Goal: Transaction & Acquisition: Download file/media

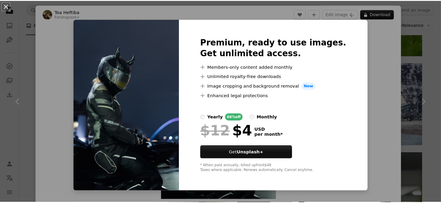
scroll to position [539, 0]
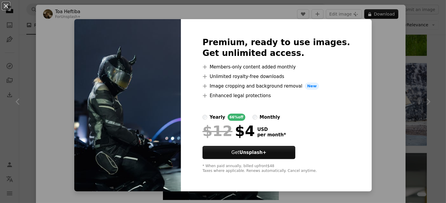
click at [381, 69] on div "An X shape Premium, ready to use images. Get unlimited access. A plus sign Memb…" at bounding box center [223, 101] width 446 height 203
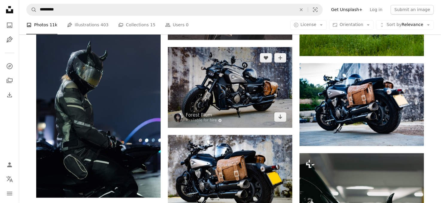
click at [253, 83] on img at bounding box center [230, 87] width 125 height 81
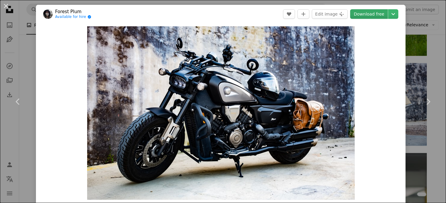
click at [362, 18] on link "Download free" at bounding box center [369, 14] width 38 height 10
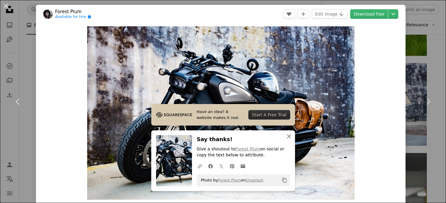
click at [286, 138] on icon "An X shape" at bounding box center [288, 136] width 7 height 7
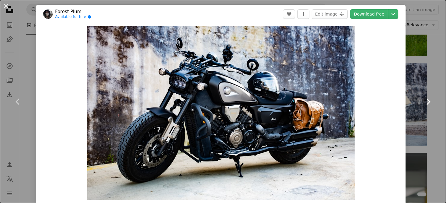
click at [410, 116] on link "Chevron right" at bounding box center [428, 101] width 36 height 57
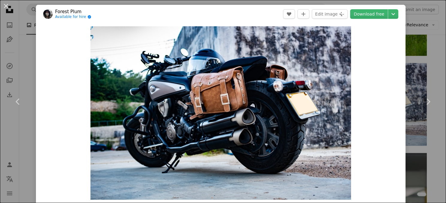
click at [412, 151] on div "An X shape Chevron left Chevron right Forest Plum Available for hire A checkmar…" at bounding box center [223, 101] width 446 height 203
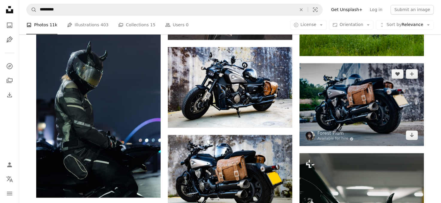
click at [369, 119] on img at bounding box center [362, 104] width 125 height 83
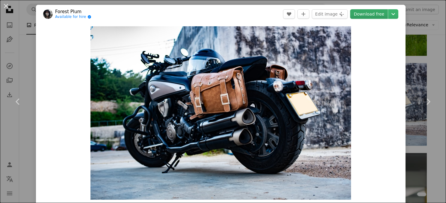
click at [365, 15] on link "Download free" at bounding box center [369, 14] width 38 height 10
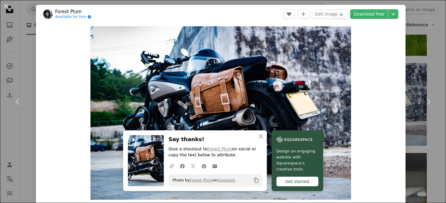
click at [413, 134] on div "An X shape Chevron left Chevron right Forest Plum Available for hire A checkmar…" at bounding box center [223, 101] width 446 height 203
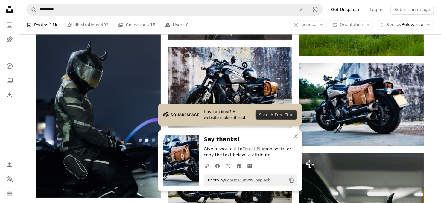
scroll to position [629, 0]
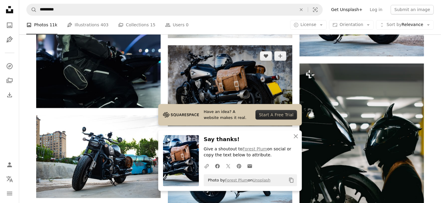
click at [238, 80] on img at bounding box center [230, 85] width 125 height 81
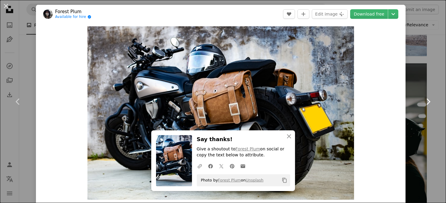
click at [359, 14] on link "Download free" at bounding box center [369, 14] width 38 height 10
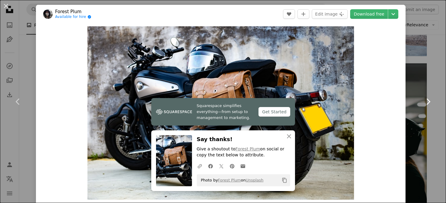
click at [415, 73] on link "Chevron right" at bounding box center [428, 101] width 36 height 57
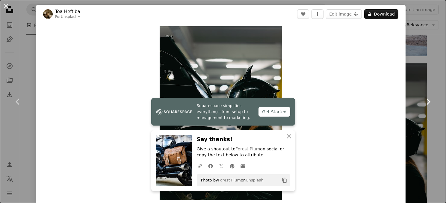
click at [427, 82] on link "Chevron right" at bounding box center [428, 101] width 36 height 57
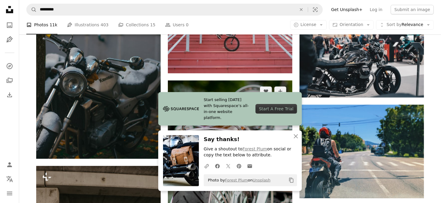
scroll to position [868, 0]
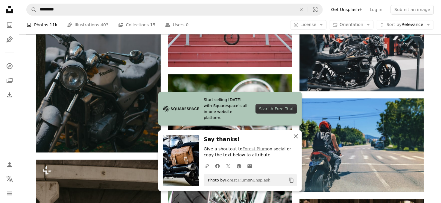
click at [294, 139] on icon "An X shape" at bounding box center [296, 136] width 7 height 7
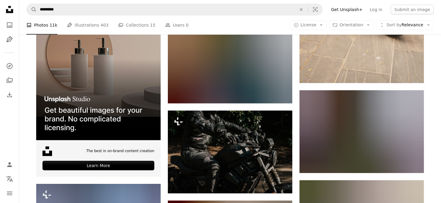
scroll to position [1168, 0]
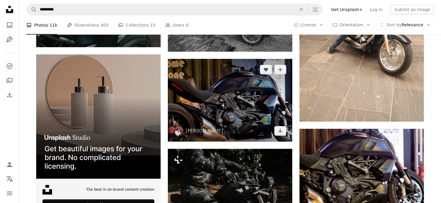
click at [234, 102] on img at bounding box center [230, 100] width 125 height 83
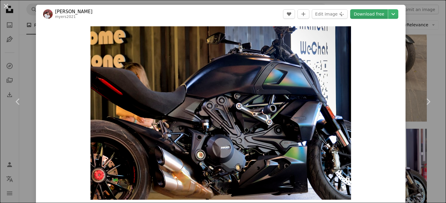
click at [355, 15] on link "Download free" at bounding box center [369, 14] width 38 height 10
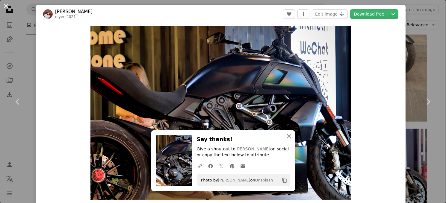
click at [285, 137] on icon "An X shape" at bounding box center [288, 136] width 7 height 7
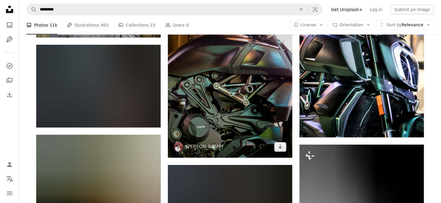
scroll to position [1437, 0]
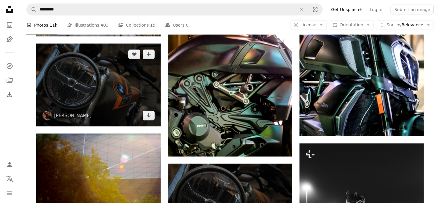
click at [86, 87] on img at bounding box center [98, 85] width 125 height 83
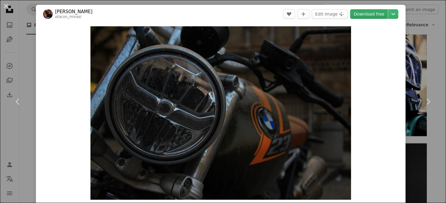
click at [370, 13] on link "Download free" at bounding box center [369, 14] width 38 height 10
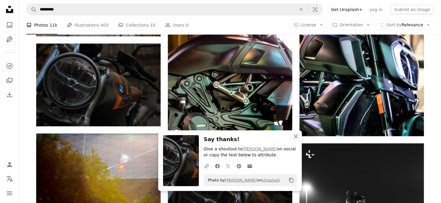
drag, startPoint x: 296, startPoint y: 137, endPoint x: 284, endPoint y: 131, distance: 12.6
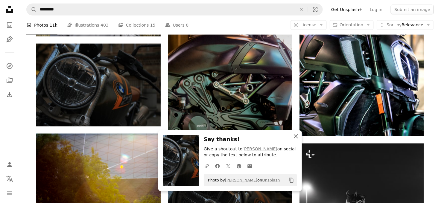
click at [296, 136] on icon "An X shape" at bounding box center [296, 136] width 7 height 7
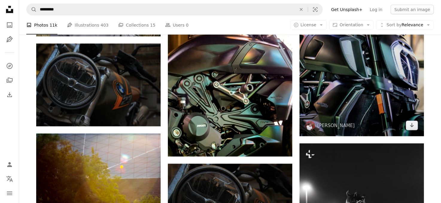
click at [321, 99] on img at bounding box center [362, 43] width 125 height 187
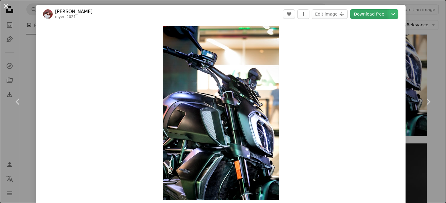
click at [365, 15] on link "Download free" at bounding box center [369, 14] width 38 height 10
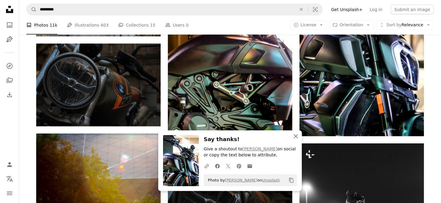
click at [292, 137] on button "An X shape Close" at bounding box center [296, 137] width 12 height 12
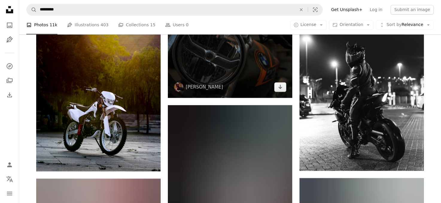
scroll to position [1587, 0]
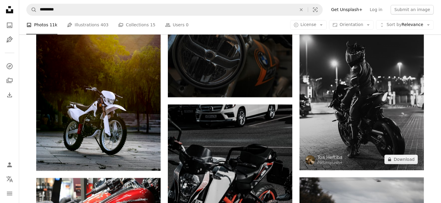
click at [329, 113] on img at bounding box center [362, 82] width 125 height 176
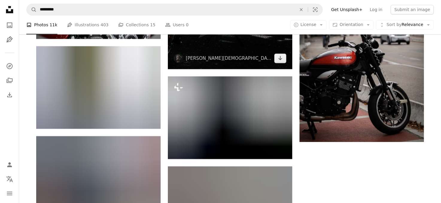
scroll to position [1827, 0]
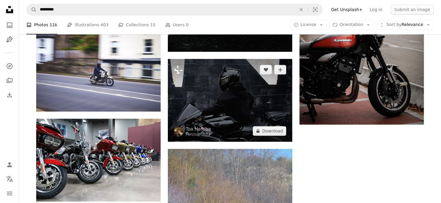
click at [215, 114] on img at bounding box center [230, 100] width 125 height 83
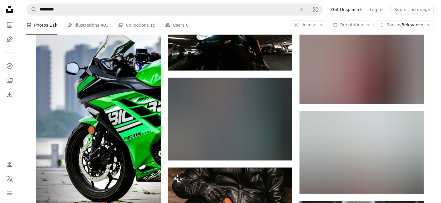
scroll to position [2306, 0]
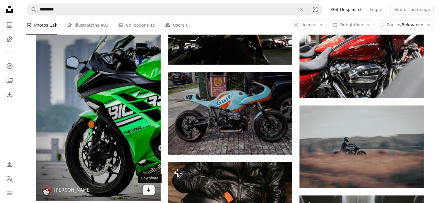
click at [145, 190] on link "Arrow pointing down" at bounding box center [149, 191] width 12 height 10
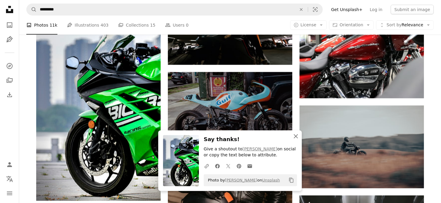
click at [293, 136] on icon "An X shape" at bounding box center [296, 136] width 7 height 7
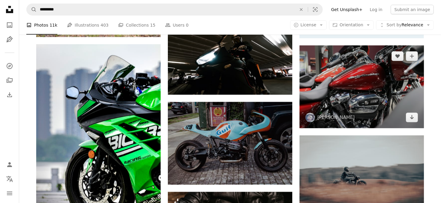
scroll to position [2366, 0]
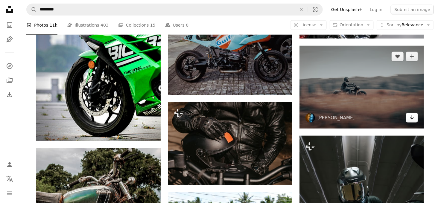
click at [414, 119] on icon "Arrow pointing down" at bounding box center [412, 117] width 5 height 7
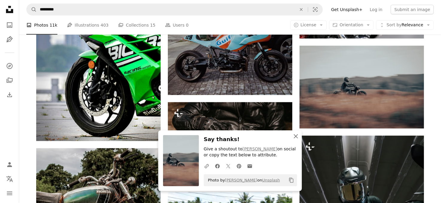
click at [297, 137] on icon "An X shape" at bounding box center [296, 136] width 7 height 7
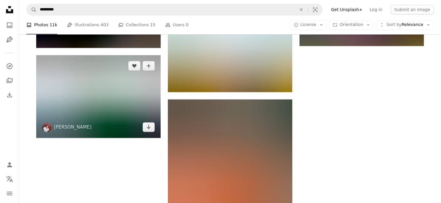
scroll to position [2725, 0]
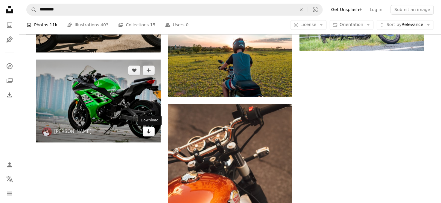
click at [149, 132] on icon "Arrow pointing down" at bounding box center [148, 131] width 5 height 7
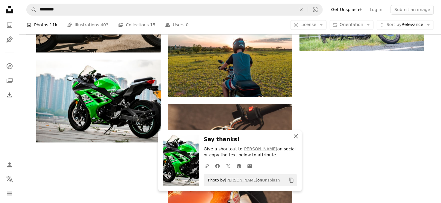
click at [296, 136] on icon "button" at bounding box center [296, 136] width 4 height 4
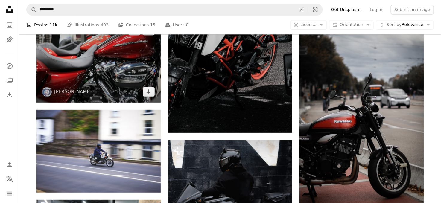
scroll to position [1741, 0]
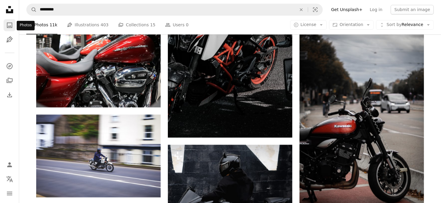
click at [13, 27] on link "A photo" at bounding box center [10, 25] width 12 height 12
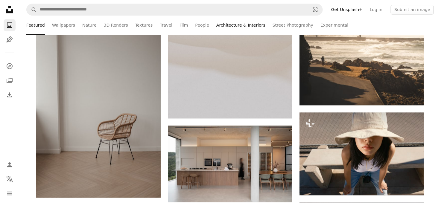
scroll to position [1917, 0]
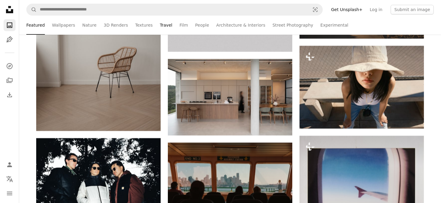
click at [162, 26] on link "Travel" at bounding box center [166, 25] width 13 height 19
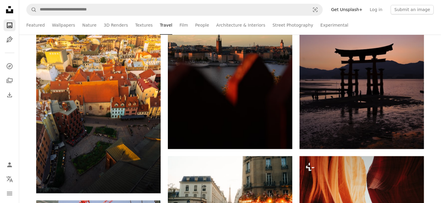
scroll to position [629, 0]
